Goal: Task Accomplishment & Management: Manage account settings

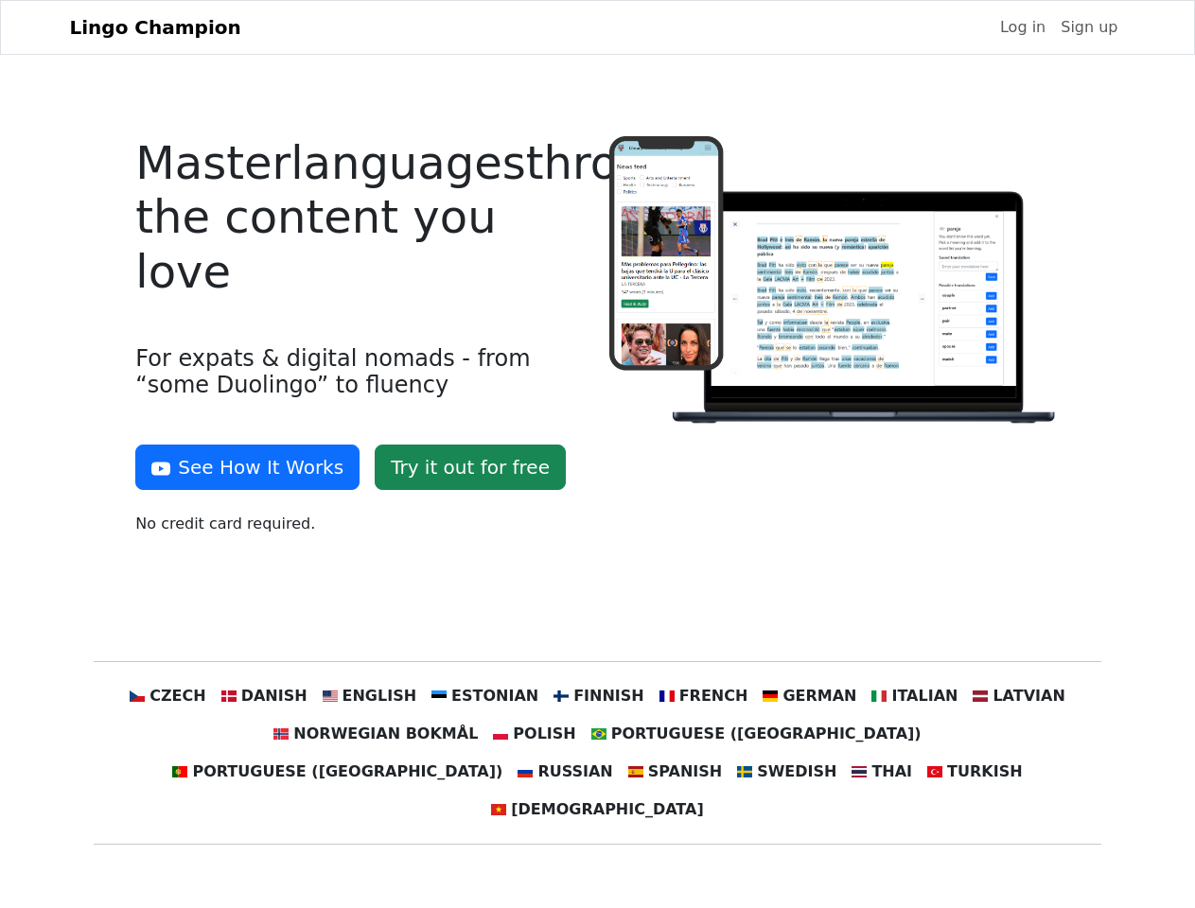
click at [598, 454] on div at bounding box center [834, 343] width 473 height 414
click at [240, 467] on button "See How It Works" at bounding box center [247, 467] width 224 height 45
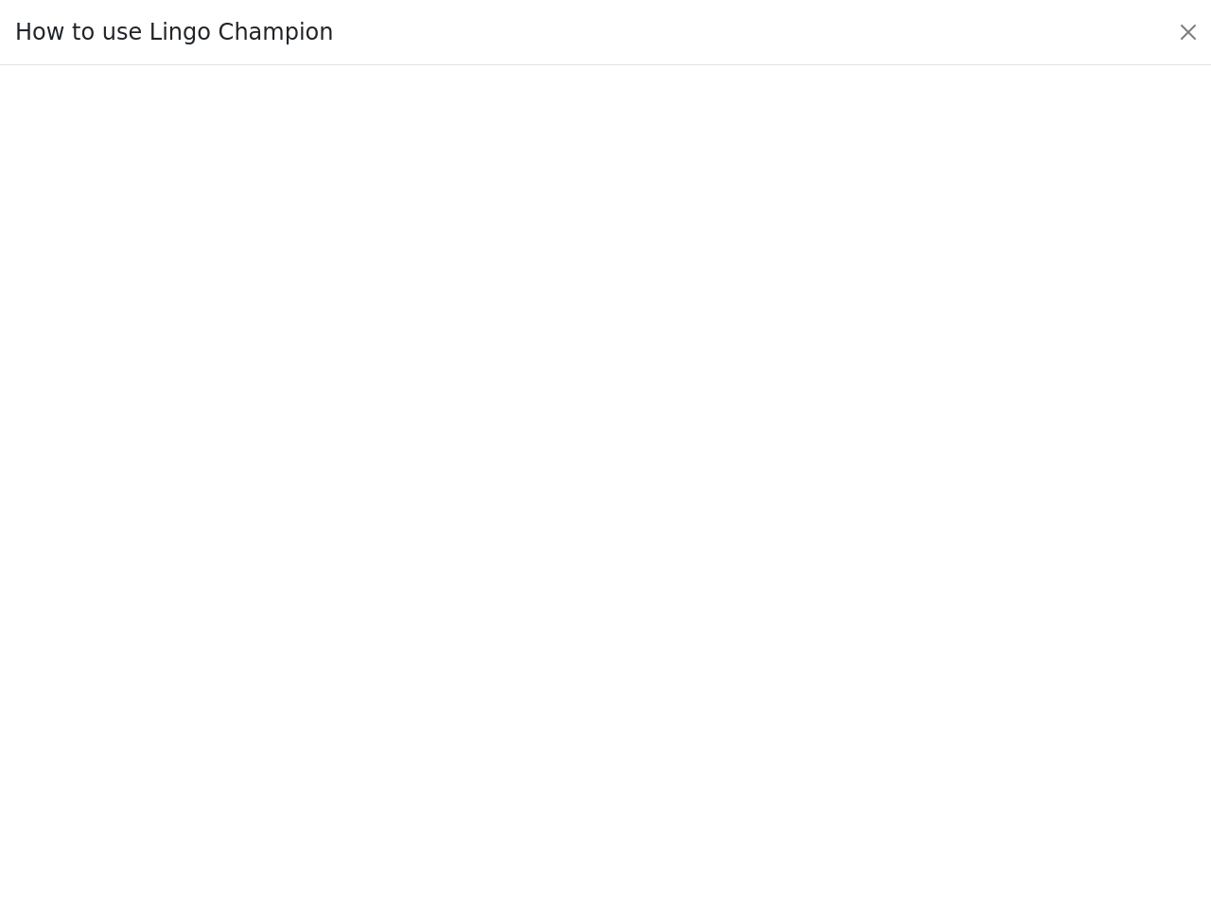
click at [203, 696] on div at bounding box center [605, 487] width 1122 height 664
click at [292, 696] on div at bounding box center [605, 487] width 1122 height 664
click at [388, 696] on div at bounding box center [605, 487] width 1122 height 664
click at [492, 696] on div at bounding box center [605, 487] width 1122 height 664
click at [596, 696] on div at bounding box center [605, 487] width 1122 height 664
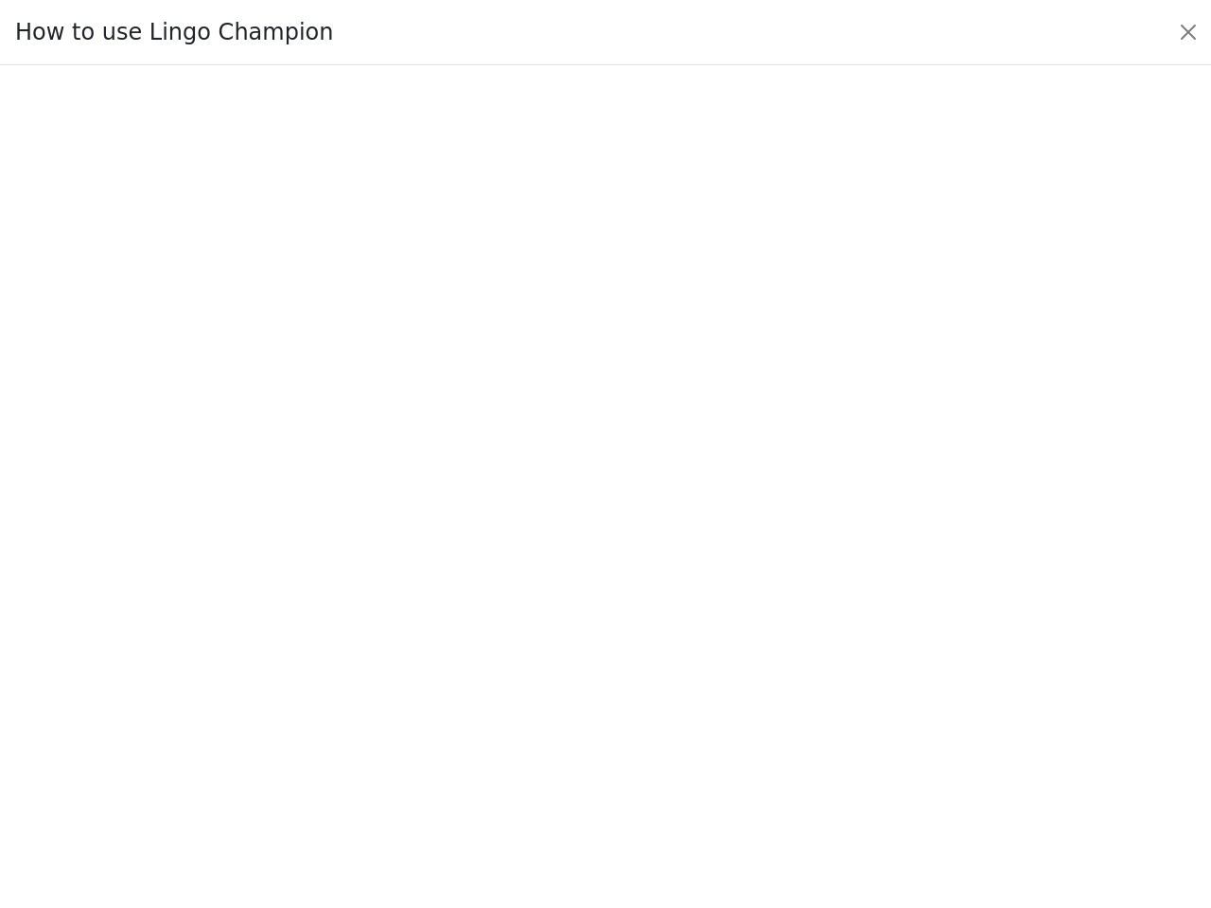
click at [691, 696] on div at bounding box center [605, 487] width 1122 height 664
click at [788, 696] on div at bounding box center [605, 487] width 1122 height 664
click at [885, 696] on div at bounding box center [605, 487] width 1122 height 664
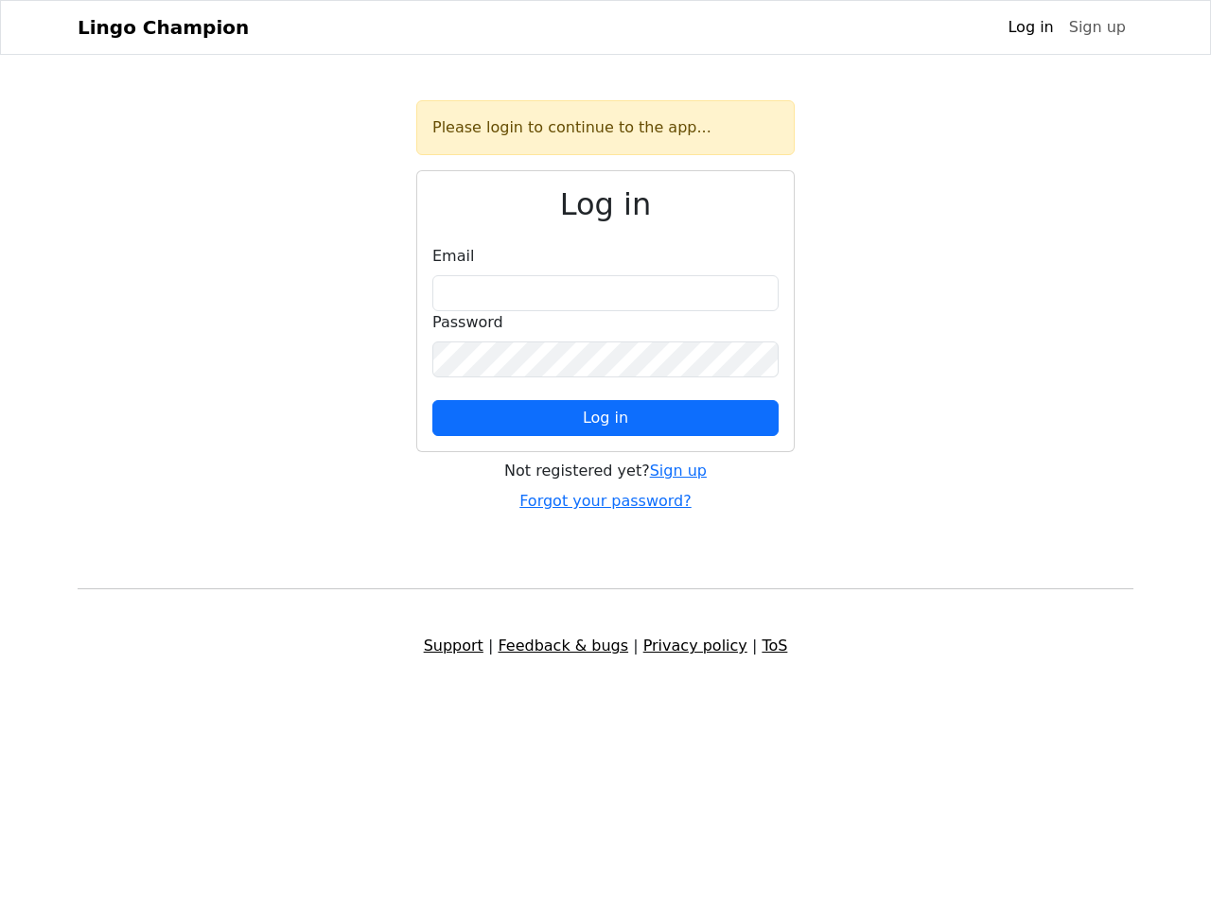
click at [605, 418] on span "Log in" at bounding box center [605, 418] width 45 height 18
